Goal: Task Accomplishment & Management: Manage account settings

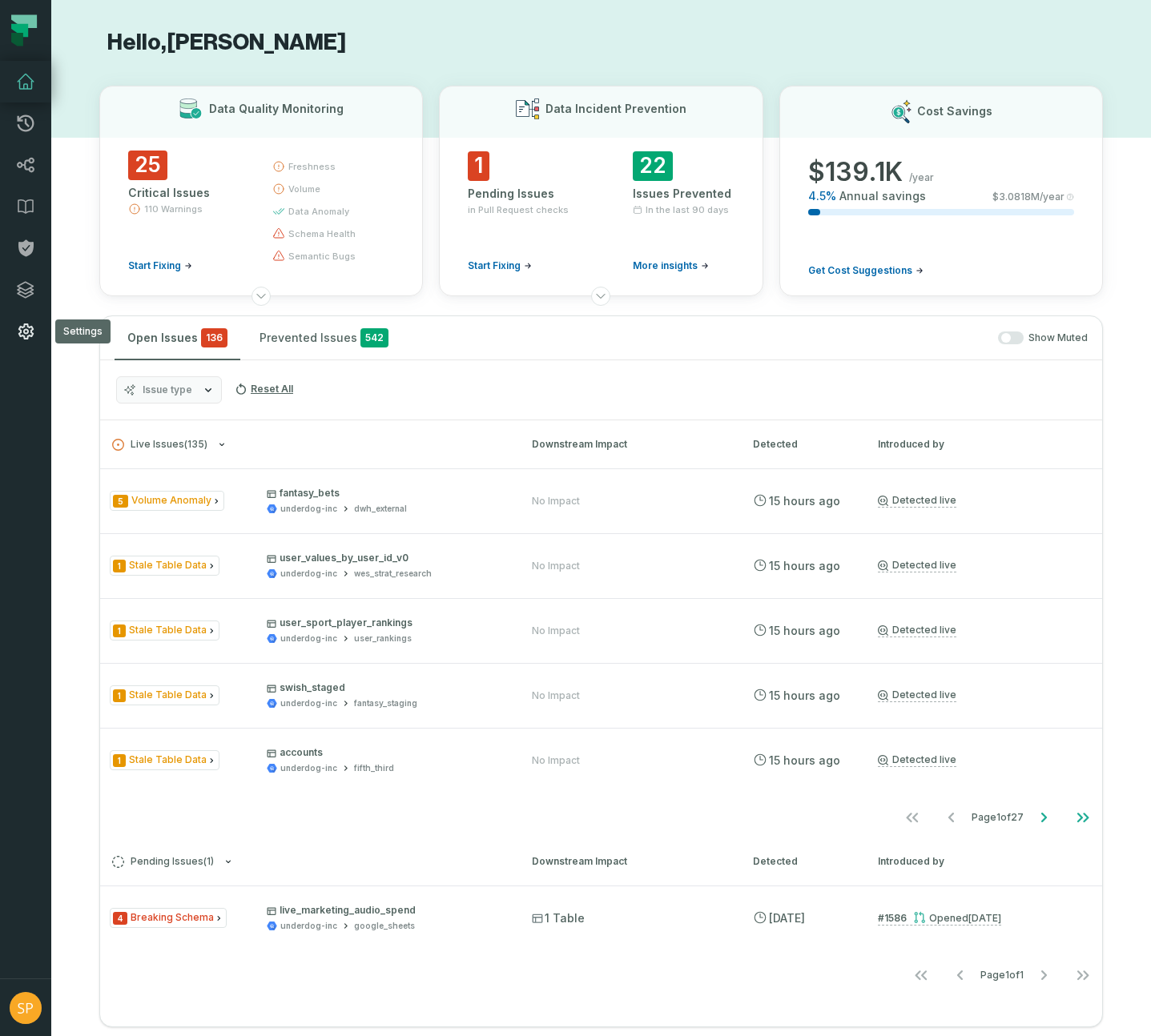
click at [25, 332] on icon at bounding box center [25, 332] width 19 height 19
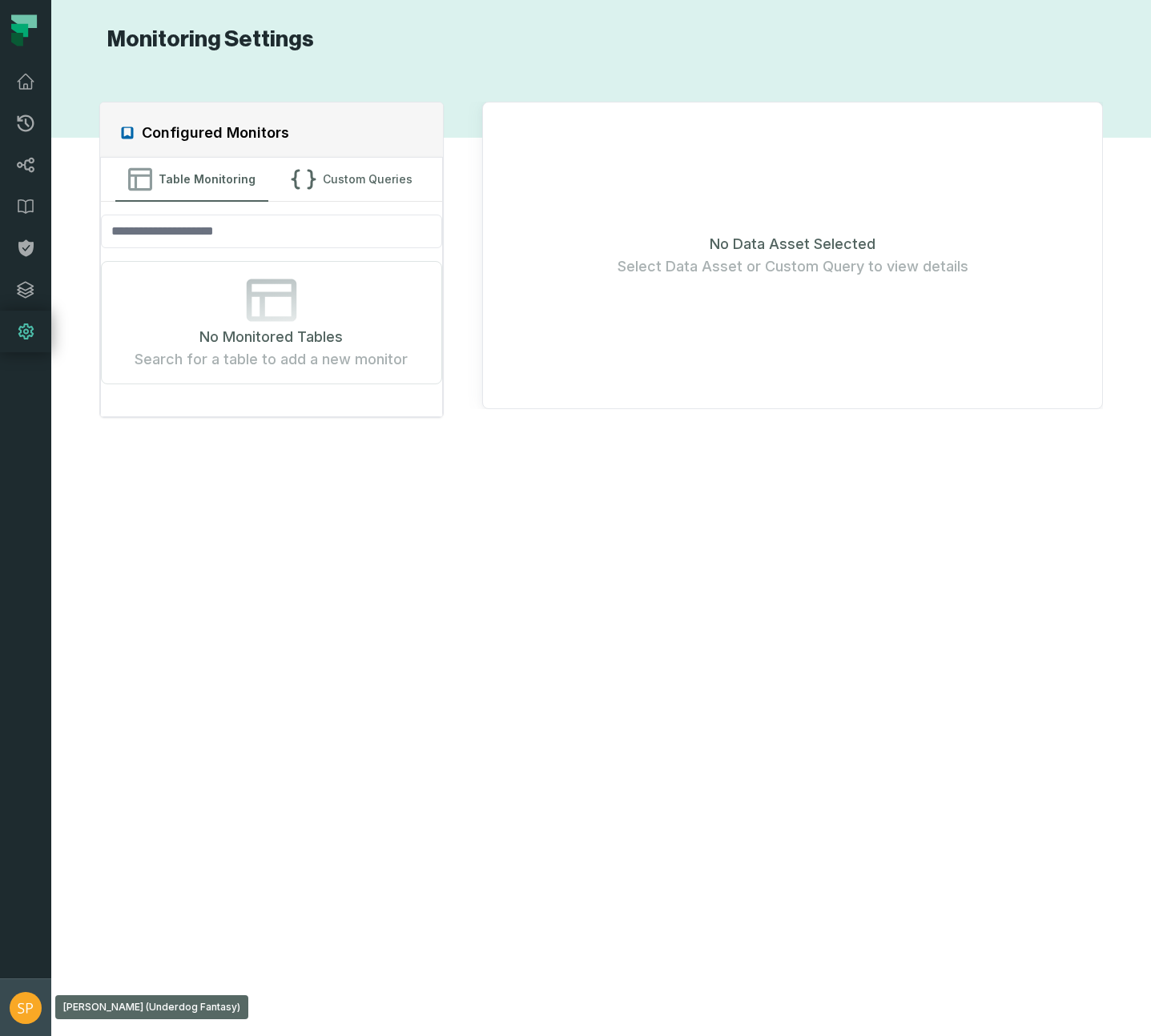
click at [31, 1003] on img "button" at bounding box center [25, 1008] width 32 height 32
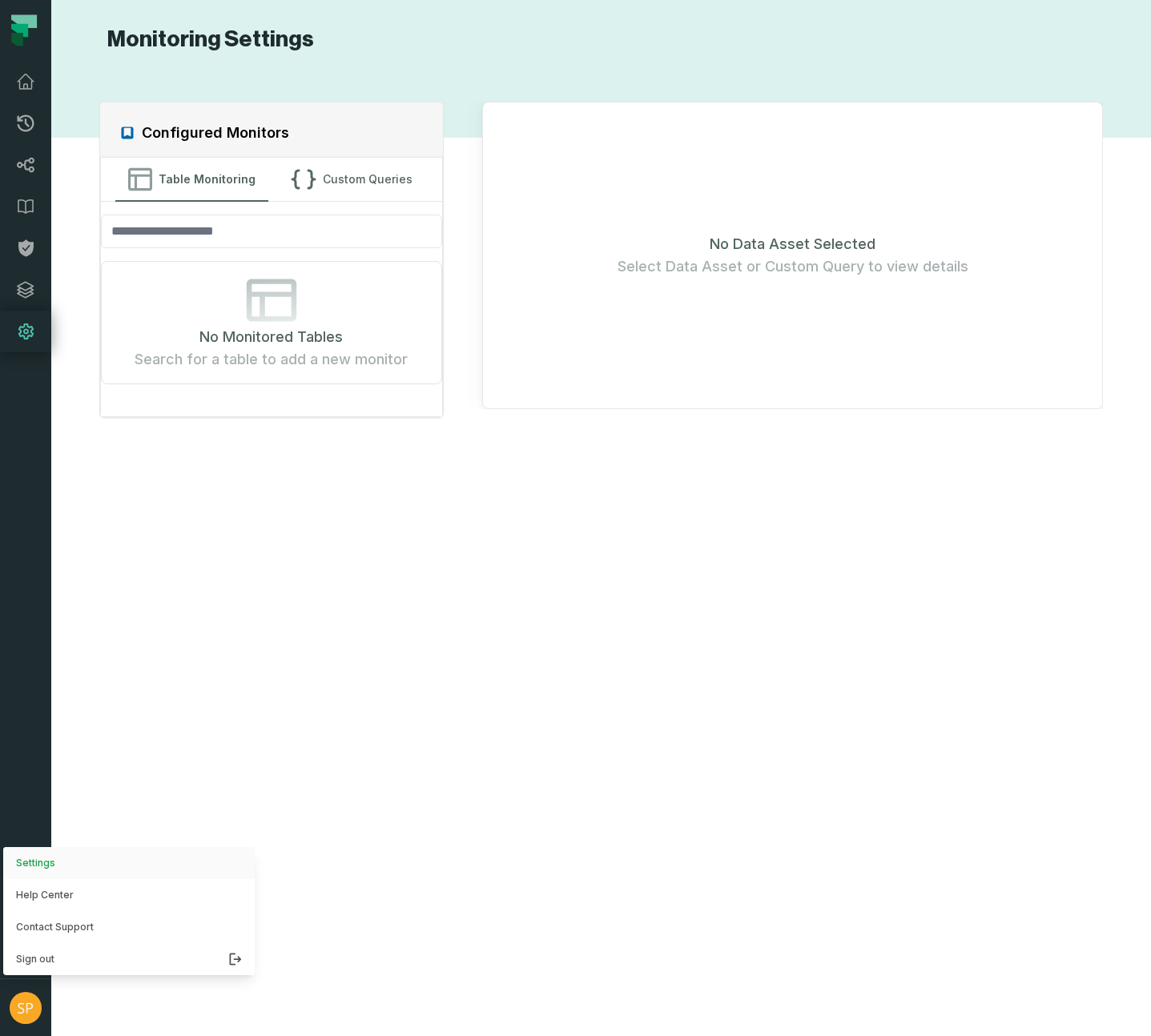
click at [40, 861] on button "Settings" at bounding box center [129, 863] width 252 height 32
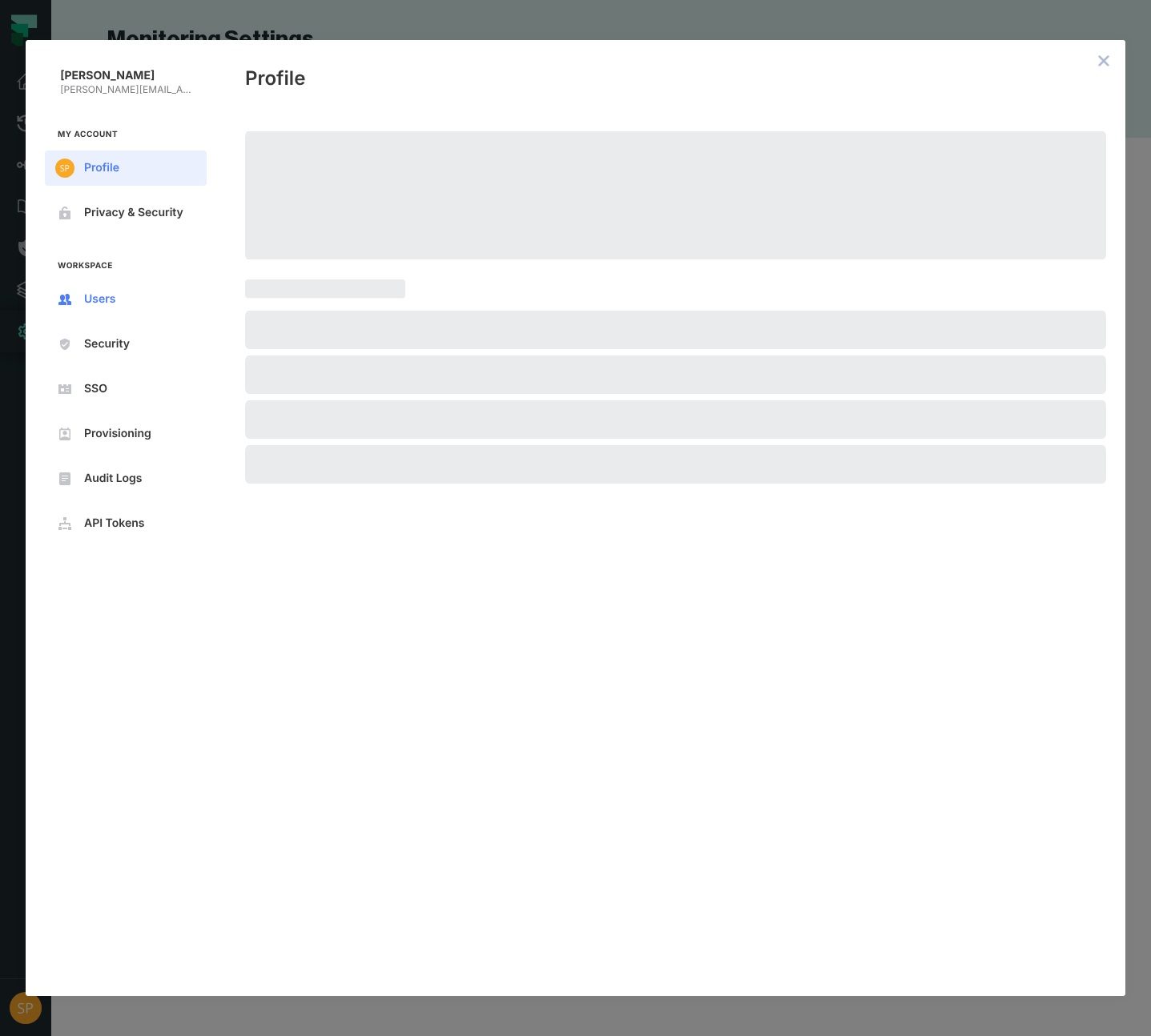
click at [105, 297] on span "Users" at bounding box center [138, 299] width 109 height 13
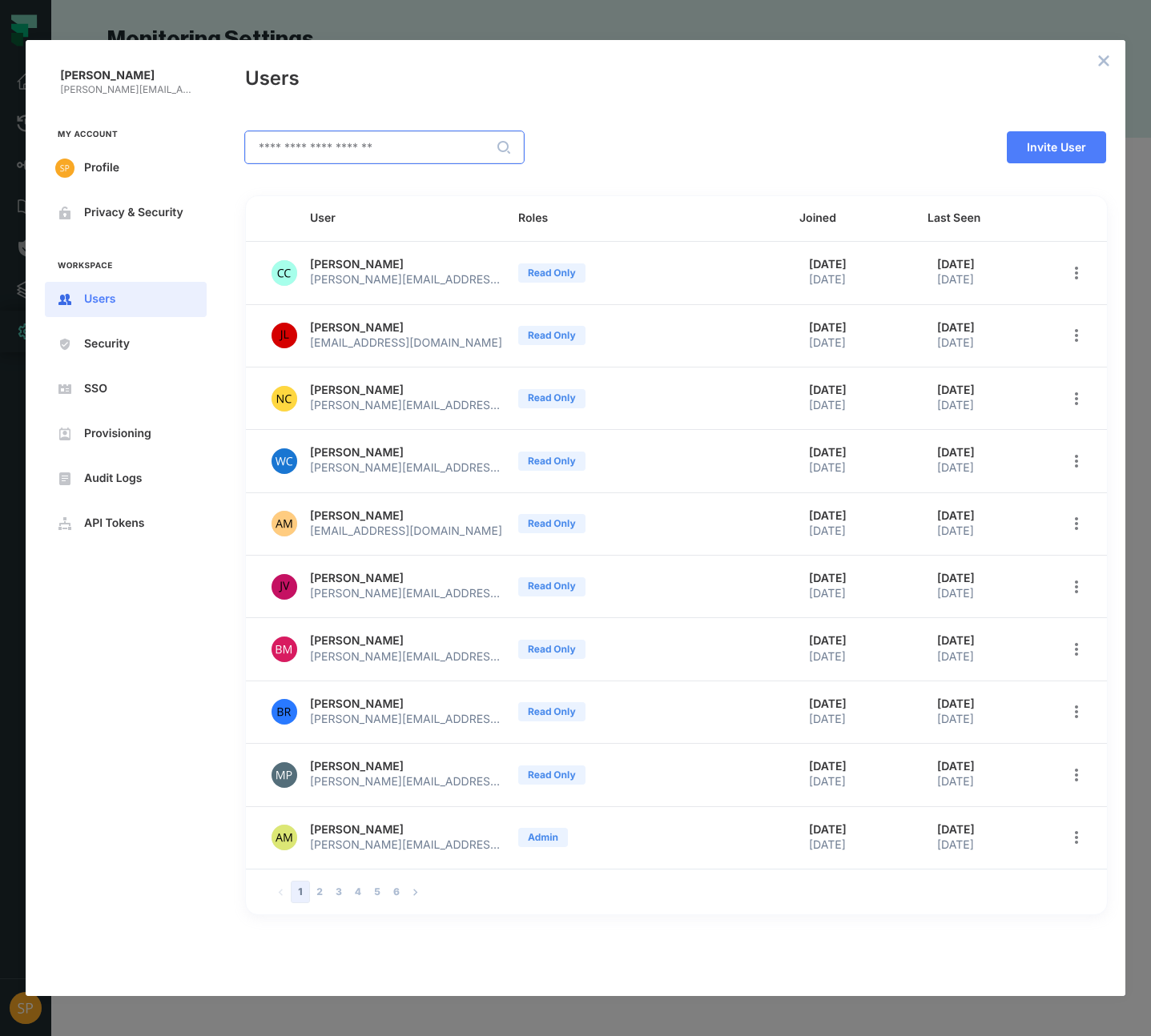
click at [411, 157] on input "text" at bounding box center [384, 147] width 277 height 30
type input "*****"
